Goal: Task Accomplishment & Management: Manage account settings

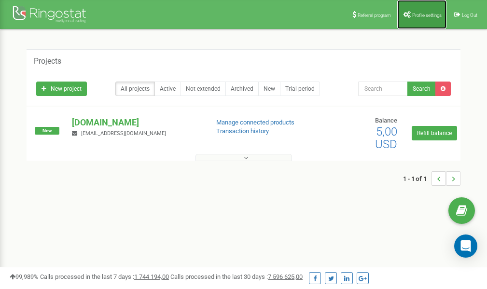
click at [414, 13] on span "Profile settings" at bounding box center [426, 15] width 29 height 5
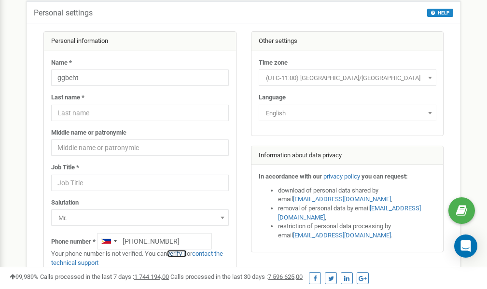
click at [182, 253] on link "verify it" at bounding box center [177, 253] width 20 height 7
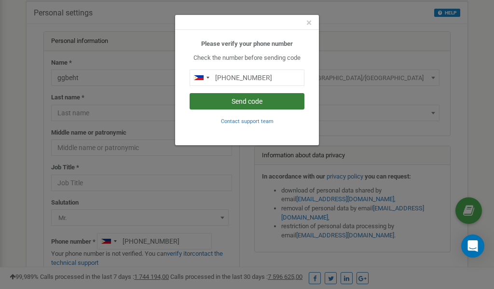
click at [255, 103] on button "Send code" at bounding box center [247, 101] width 115 height 16
